Goal: Transaction & Acquisition: Purchase product/service

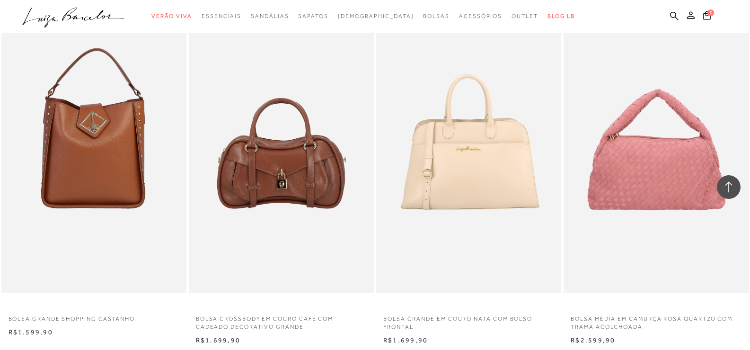
scroll to position [3456, 0]
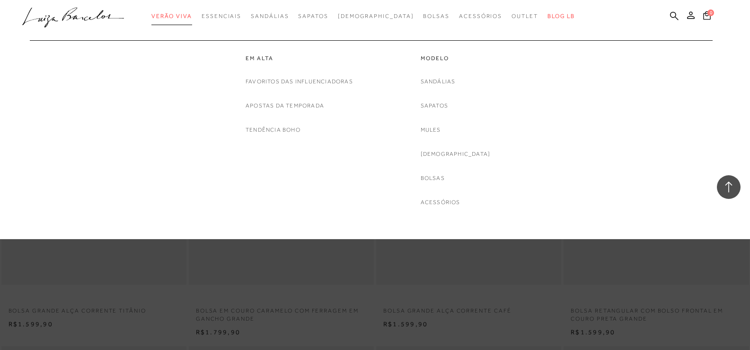
click at [192, 17] on span "Verão Viva" at bounding box center [171, 16] width 41 height 7
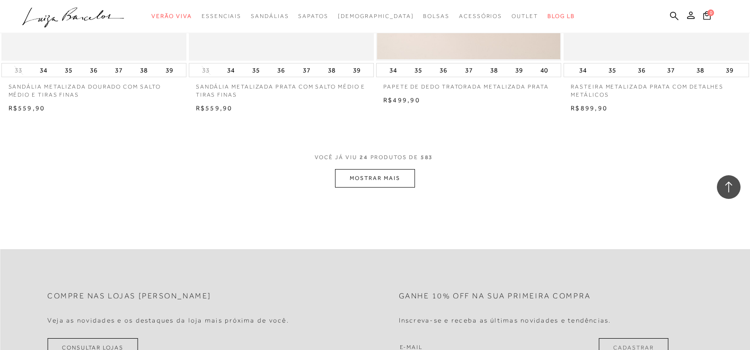
scroll to position [1941, 0]
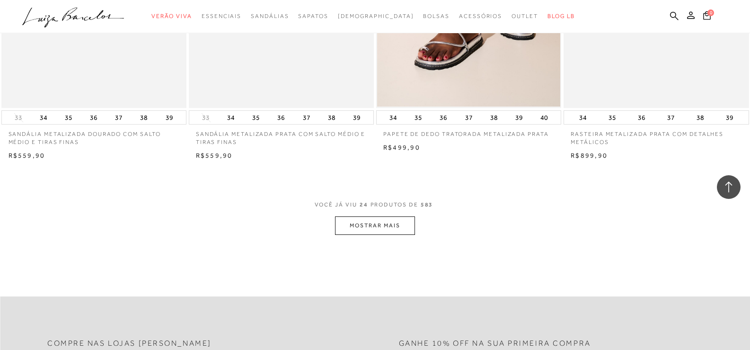
click at [379, 231] on button "MOSTRAR MAIS" at bounding box center [375, 225] width 80 height 18
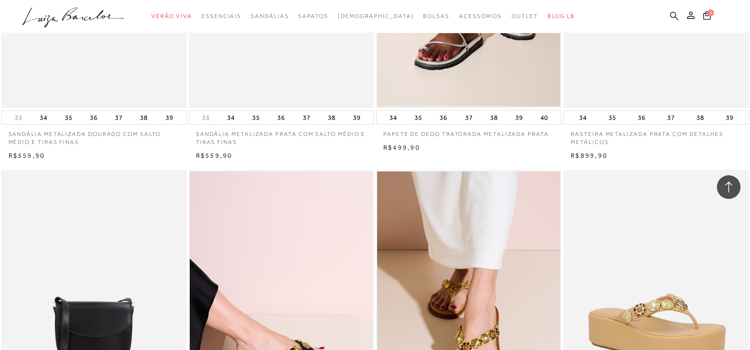
click at [676, 16] on icon at bounding box center [674, 15] width 9 height 9
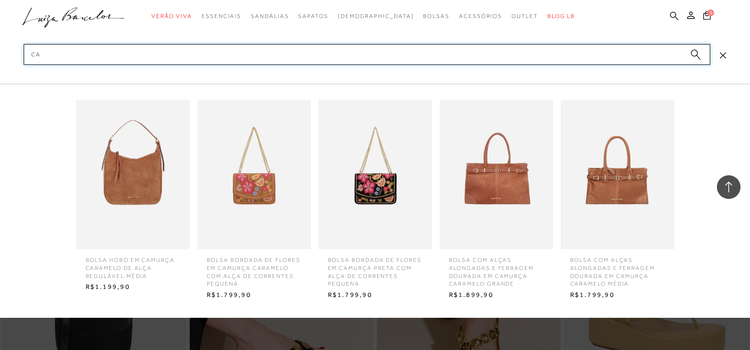
type input "c"
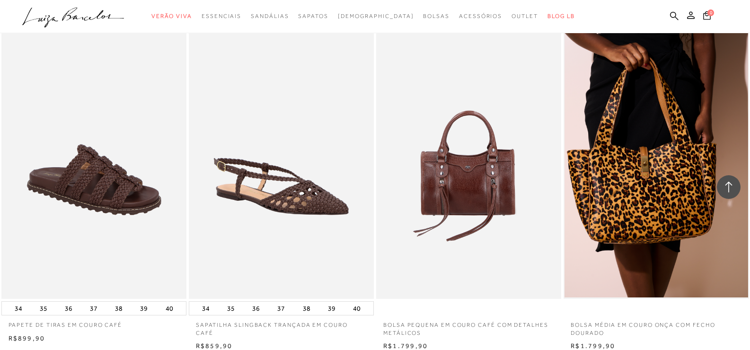
scroll to position [3976, 0]
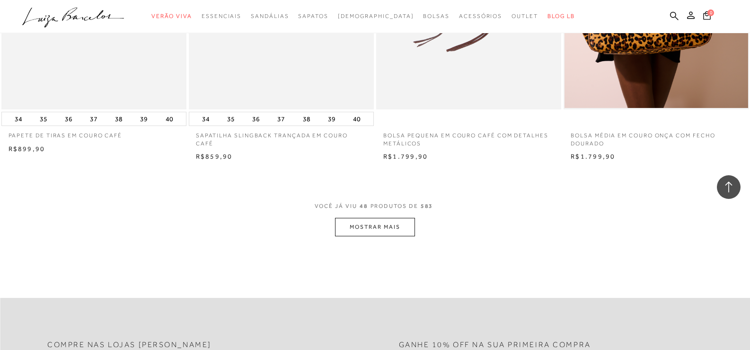
click at [365, 229] on button "MOSTRAR MAIS" at bounding box center [375, 227] width 80 height 18
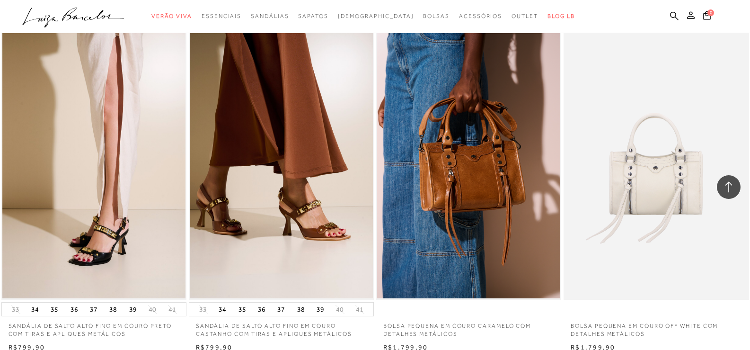
scroll to position [5965, 0]
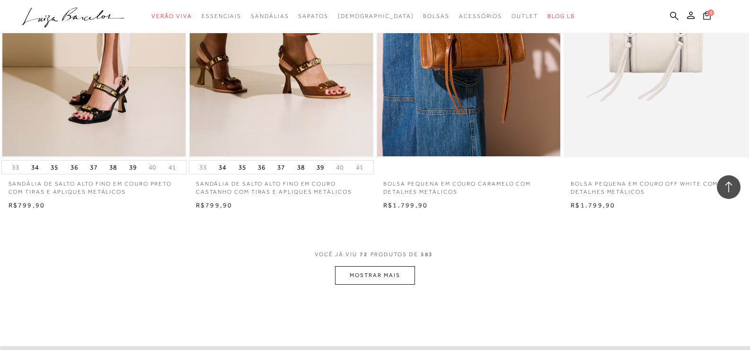
click at [392, 268] on button "MOSTRAR MAIS" at bounding box center [375, 275] width 80 height 18
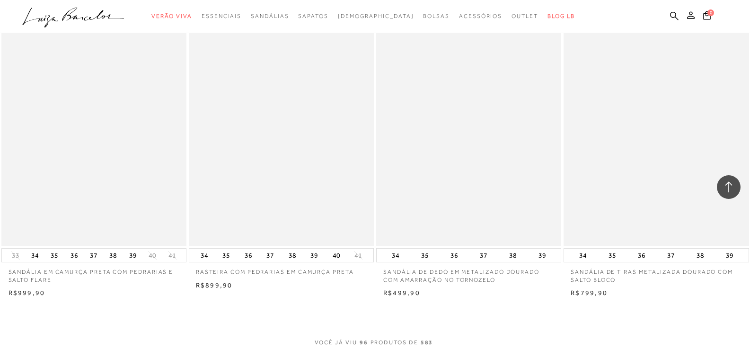
scroll to position [8000, 0]
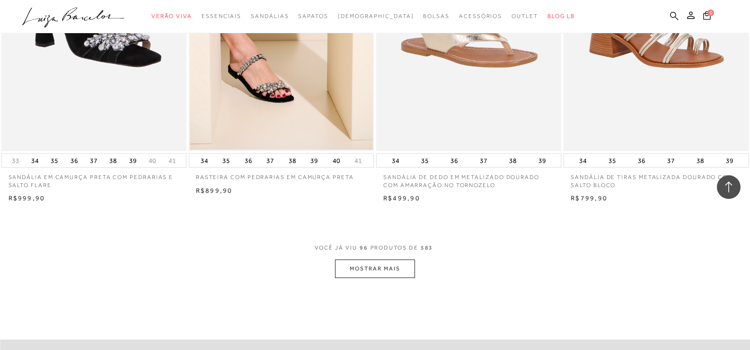
click at [671, 17] on icon at bounding box center [674, 15] width 9 height 9
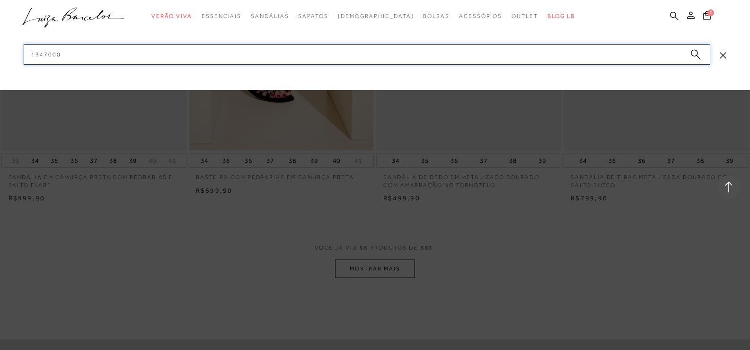
type input "13470005"
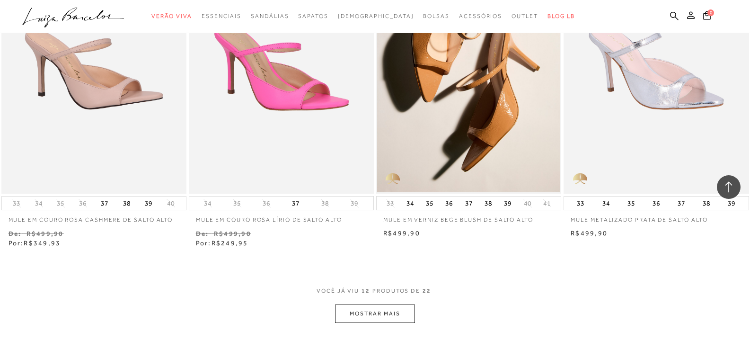
scroll to position [947, 0]
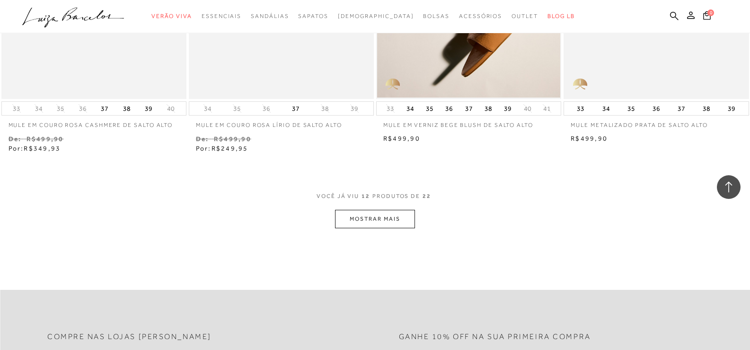
click at [395, 217] on button "MOSTRAR MAIS" at bounding box center [375, 219] width 80 height 18
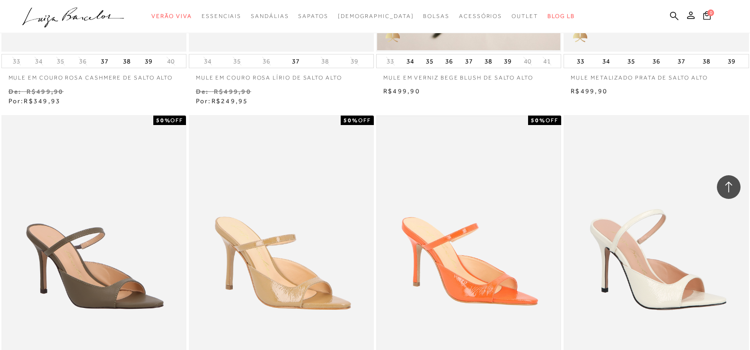
click at [399, 171] on img at bounding box center [468, 253] width 183 height 275
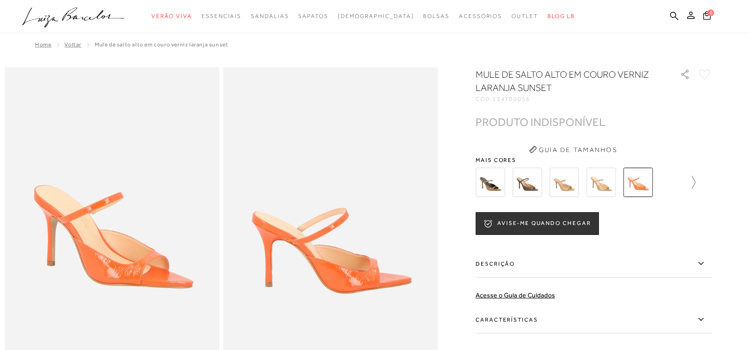
click at [696, 187] on icon at bounding box center [689, 182] width 13 height 13
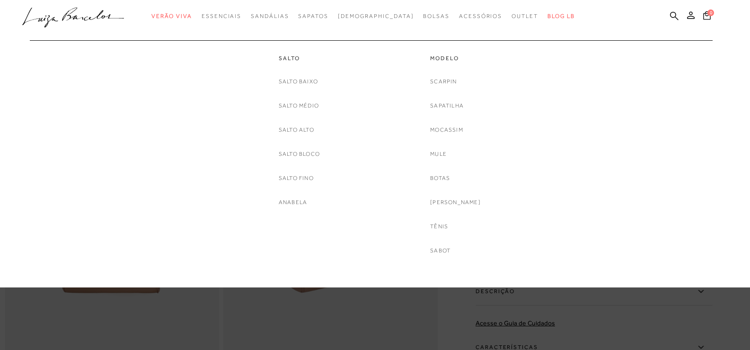
scroll to position [95, 0]
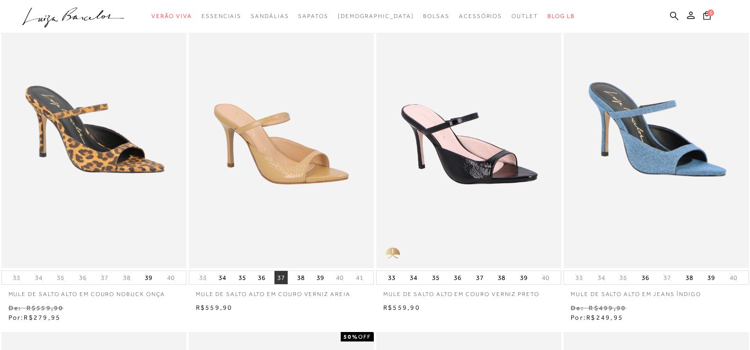
scroll to position [142, 0]
